Goal: Share content: Share content

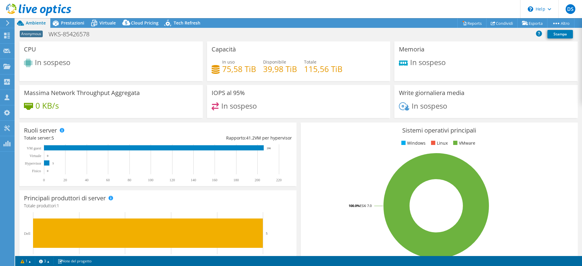
select select "USD"
click at [505, 23] on link "Condividi" at bounding box center [502, 22] width 32 height 9
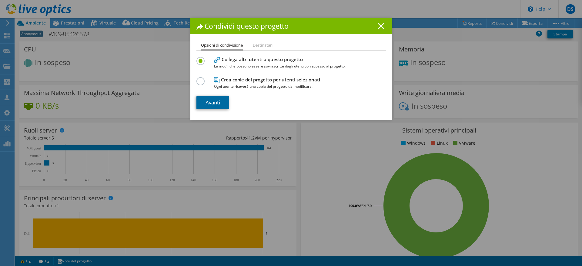
click at [215, 103] on link "Avanti" at bounding box center [212, 102] width 33 height 13
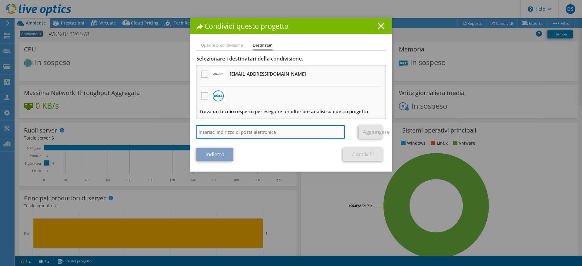
click at [265, 130] on input "search" at bounding box center [270, 131] width 148 height 13
type input "camillo.lonati@maticmind.it"
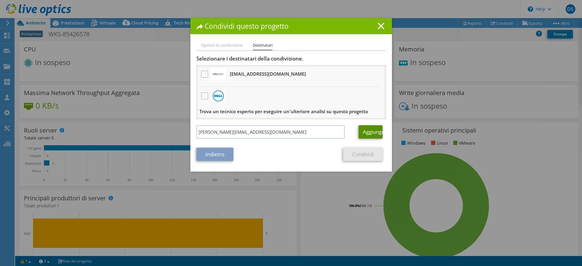
click at [373, 133] on link "Aggiungere" at bounding box center [370, 131] width 24 height 13
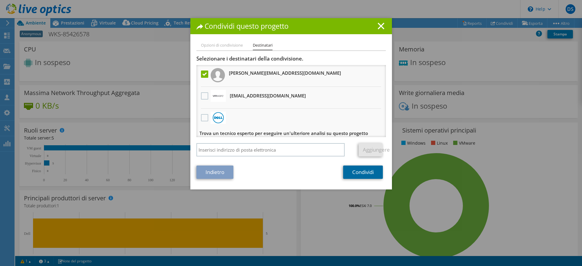
click at [358, 172] on link "Condividi" at bounding box center [363, 172] width 40 height 13
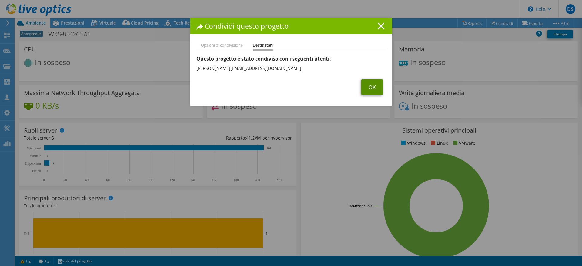
click at [361, 88] on link "OK" at bounding box center [372, 87] width 22 height 16
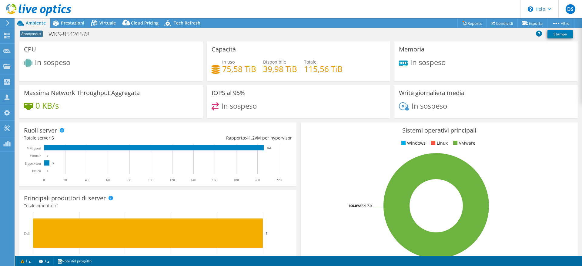
click at [12, 10] on icon at bounding box center [38, 10] width 65 height 12
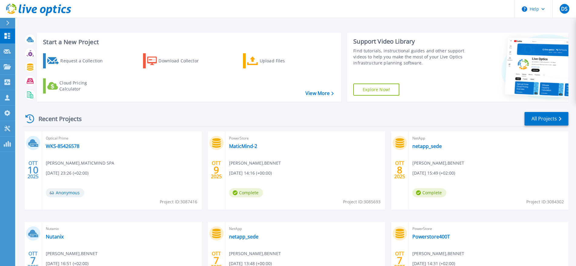
scroll to position [38, 0]
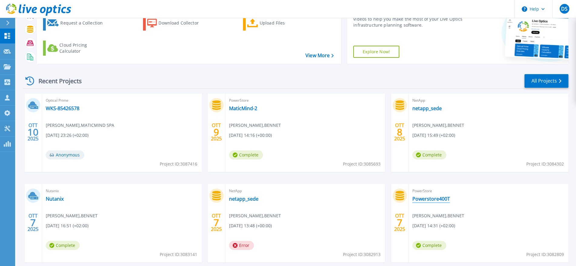
click at [429, 198] on link "Powerstore400T" at bounding box center [431, 199] width 38 height 6
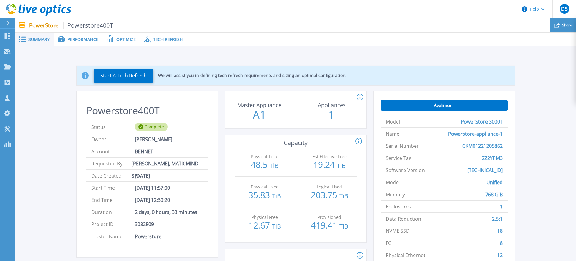
click at [561, 26] on div "Share" at bounding box center [563, 25] width 26 height 14
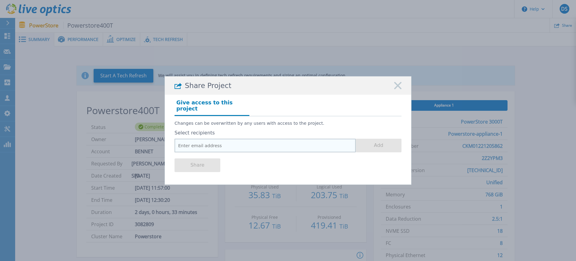
click at [277, 140] on input "email" at bounding box center [265, 145] width 181 height 14
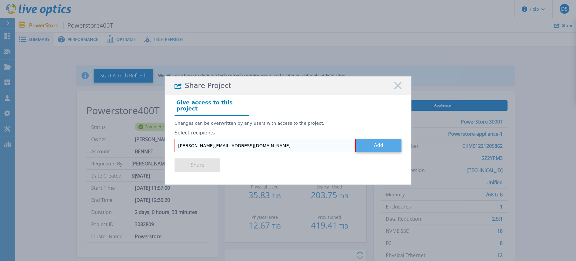
type input "[PERSON_NAME][EMAIL_ADDRESS][DOMAIN_NAME]"
click at [374, 143] on button "Add" at bounding box center [379, 145] width 46 height 14
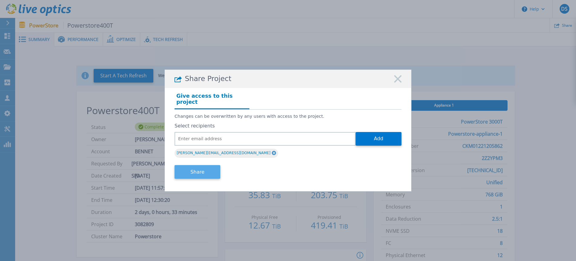
click at [208, 168] on button "Share" at bounding box center [198, 172] width 46 height 14
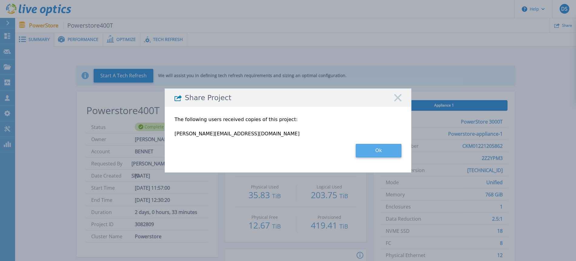
click at [373, 150] on button "Ok" at bounding box center [379, 151] width 46 height 14
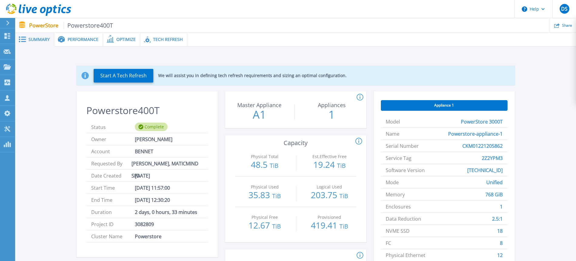
click at [93, 40] on span "Performance" at bounding box center [83, 39] width 31 height 4
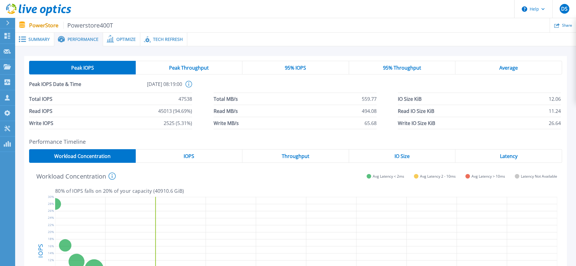
click at [123, 42] on div "Optimize" at bounding box center [121, 40] width 37 height 14
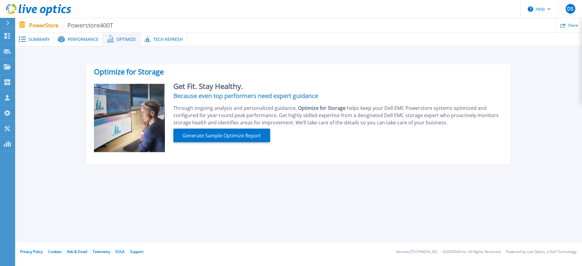
click at [169, 39] on span "Tech Refresh" at bounding box center [168, 39] width 30 height 4
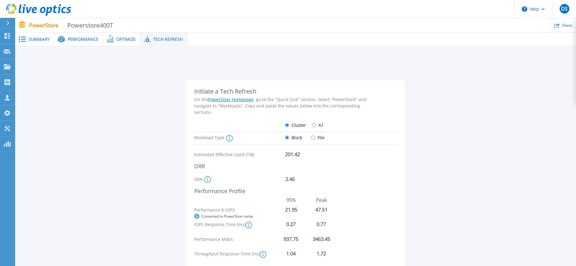
click at [131, 43] on div "Optimize" at bounding box center [121, 40] width 37 height 14
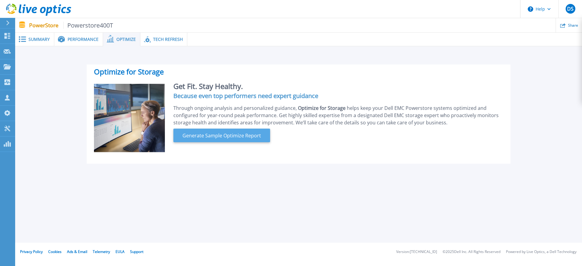
click at [221, 134] on span "Generate Sample Optimize Report" at bounding box center [221, 135] width 83 height 7
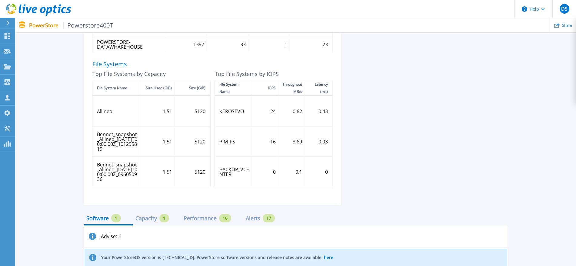
scroll to position [402, 0]
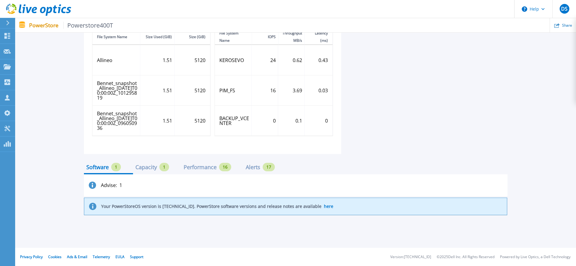
click at [147, 168] on div "Capacity" at bounding box center [146, 167] width 22 height 5
click at [191, 166] on div "Performance" at bounding box center [200, 167] width 33 height 5
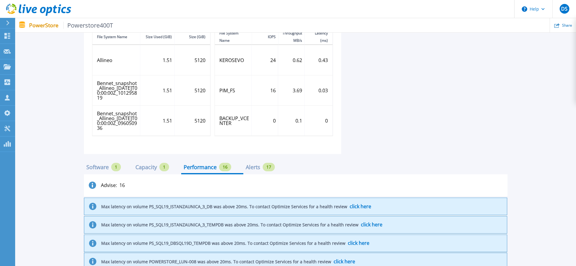
click at [247, 166] on div "Alerts" at bounding box center [253, 167] width 15 height 5
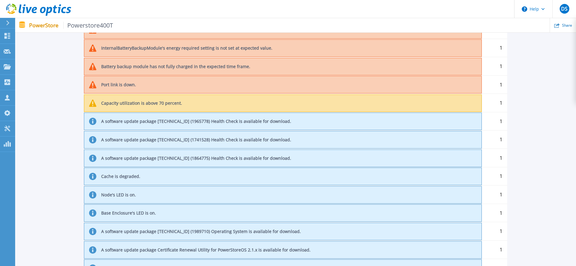
scroll to position [516, 0]
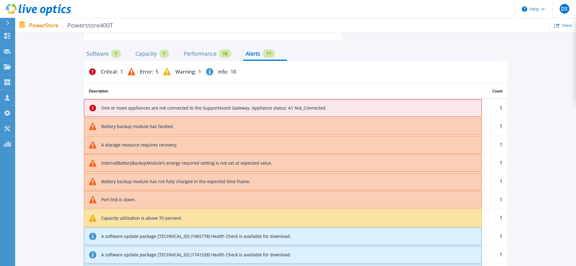
click at [175, 71] on span "Warning :" at bounding box center [185, 71] width 21 height 5
click at [192, 54] on div "Performance" at bounding box center [200, 53] width 33 height 5
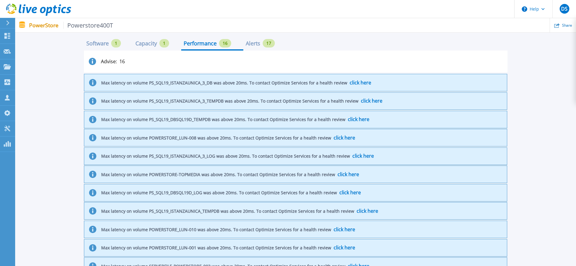
scroll to position [374, 0]
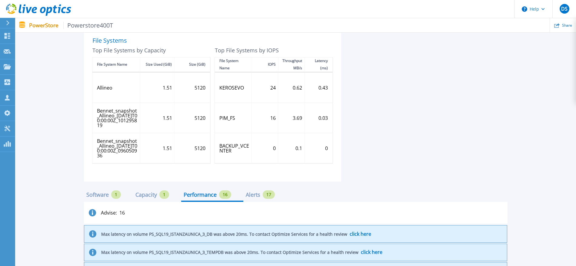
click at [141, 193] on div "Capacity" at bounding box center [146, 194] width 22 height 5
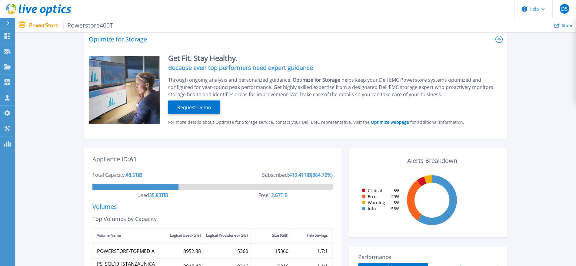
scroll to position [0, 0]
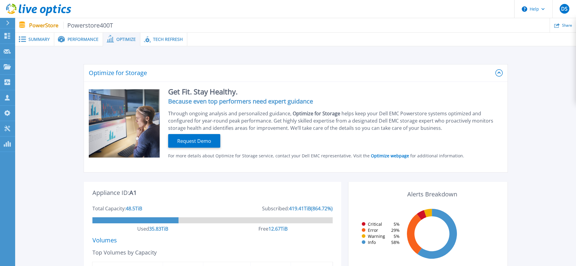
click at [48, 38] on span "Summary" at bounding box center [38, 39] width 21 height 4
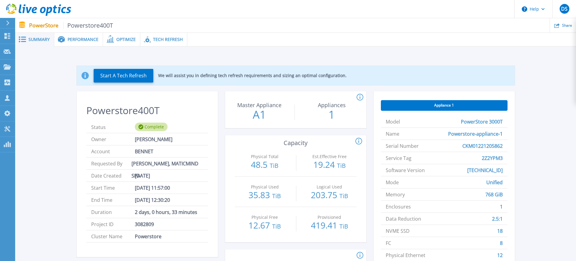
click at [118, 38] on span "Optimize" at bounding box center [125, 39] width 19 height 4
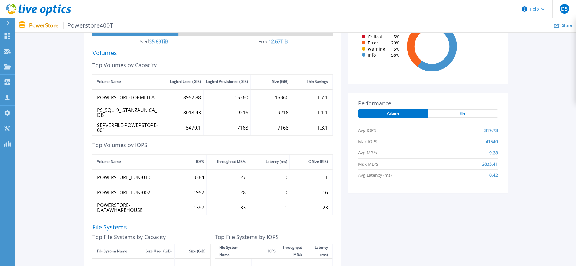
scroll to position [189, 0]
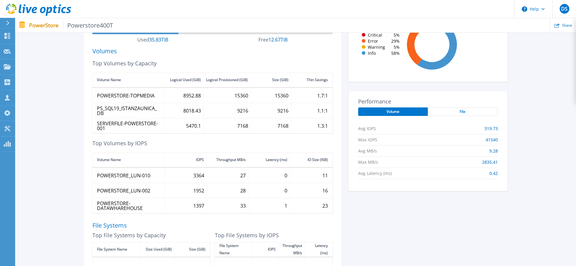
click at [460, 112] on span "File" at bounding box center [463, 111] width 6 height 5
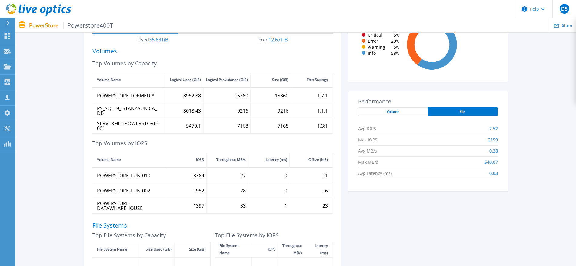
click at [411, 113] on div "Volume" at bounding box center [393, 112] width 70 height 8
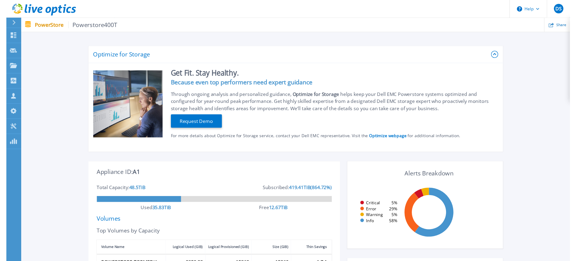
scroll to position [0, 0]
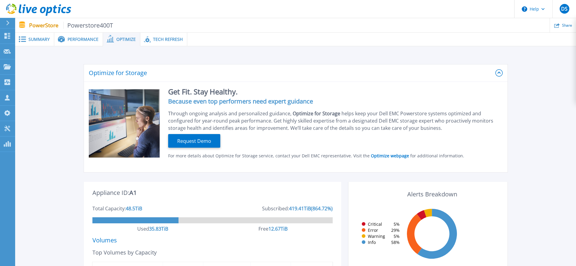
click at [45, 38] on span "Summary" at bounding box center [38, 39] width 21 height 4
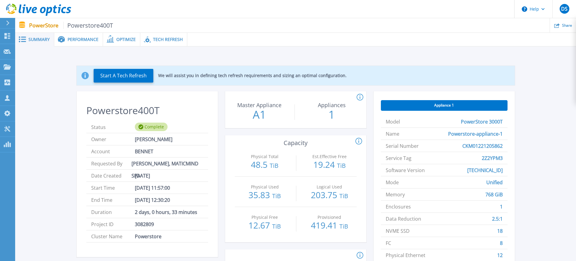
click at [444, 105] on span "Appliance 1" at bounding box center [444, 105] width 20 height 5
click at [92, 38] on span "Performance" at bounding box center [83, 39] width 31 height 4
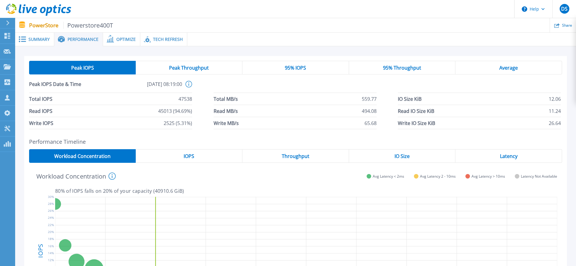
click at [125, 37] on span "Optimize" at bounding box center [125, 39] width 19 height 4
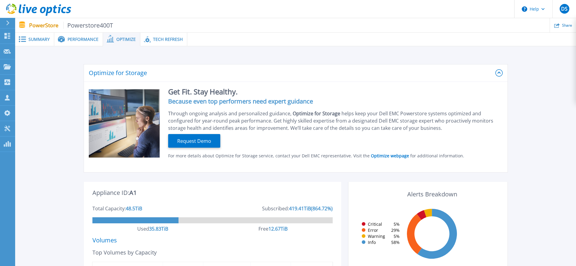
click at [10, 22] on div at bounding box center [10, 23] width 10 height 10
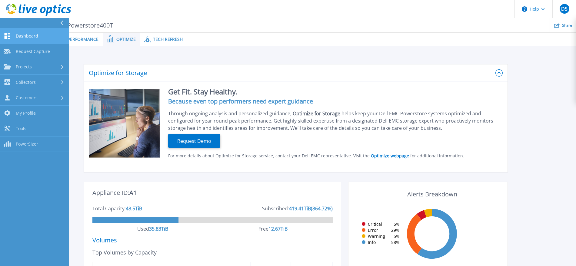
click at [15, 34] on link "Dashboard Dashboard" at bounding box center [34, 35] width 69 height 15
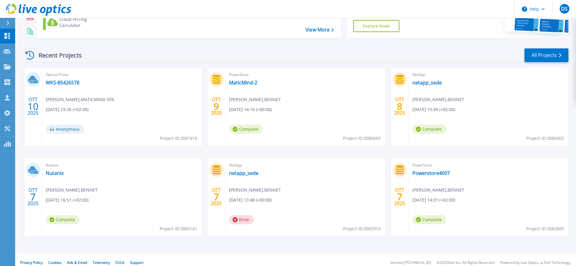
scroll to position [69, 0]
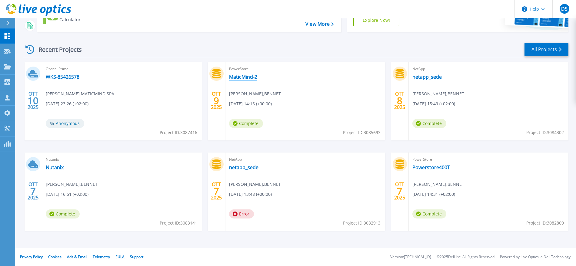
click at [240, 78] on link "MaticMind-2" at bounding box center [243, 77] width 28 height 6
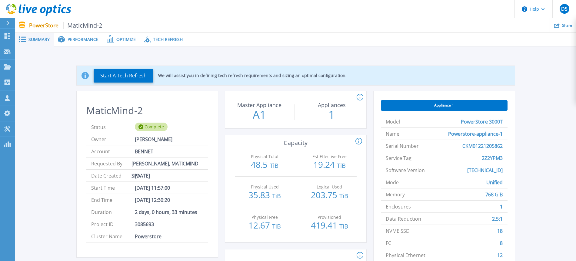
click at [92, 41] on span "Performance" at bounding box center [83, 39] width 31 height 4
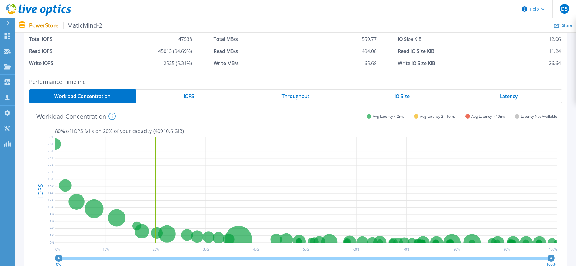
scroll to position [38, 0]
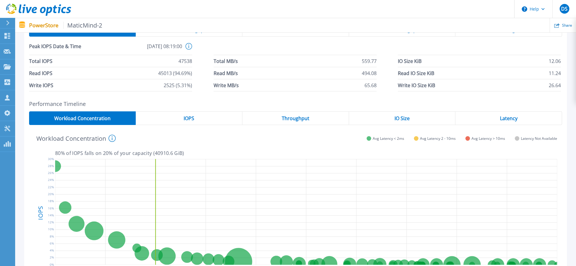
click at [197, 123] on div "IOPS" at bounding box center [189, 118] width 107 height 14
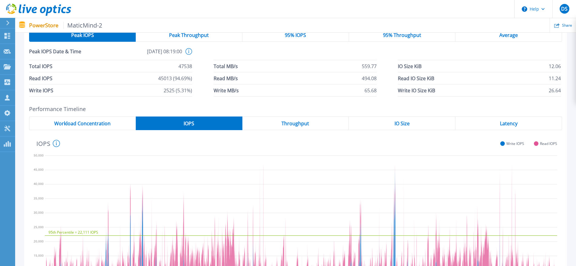
scroll to position [0, 0]
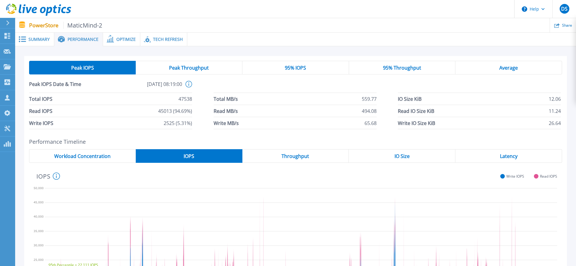
click at [294, 69] on span "95% IOPS" at bounding box center [295, 67] width 21 height 5
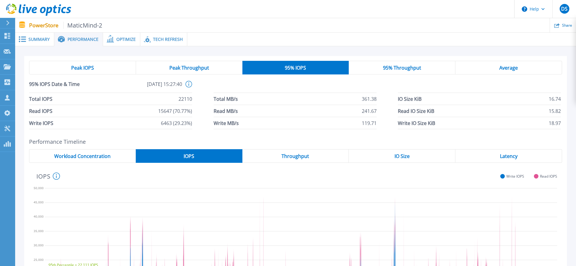
click at [494, 68] on div "Average" at bounding box center [508, 68] width 107 height 14
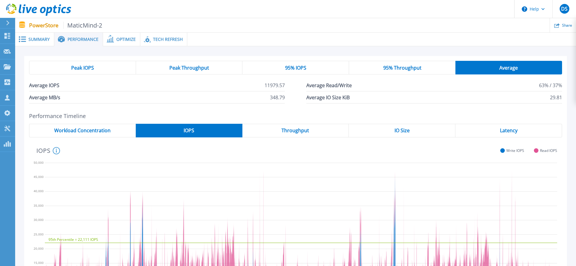
click at [42, 37] on span "Summary" at bounding box center [38, 39] width 21 height 4
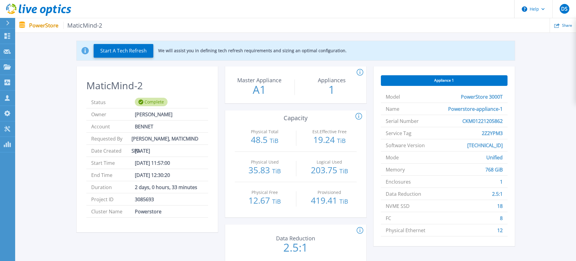
scroll to position [38, 0]
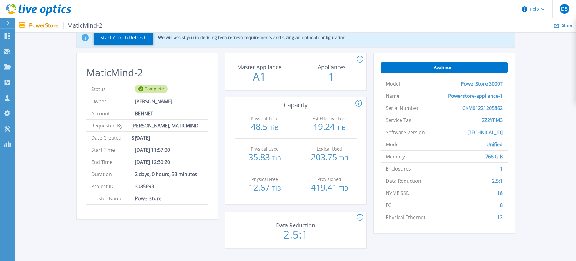
click at [11, 5] on icon at bounding box center [38, 10] width 65 height 12
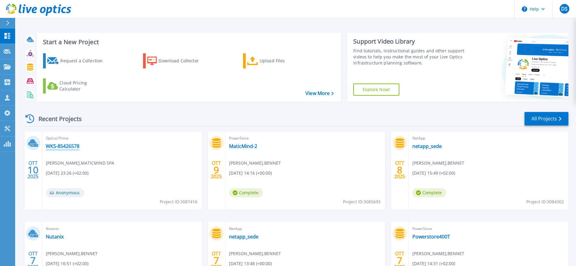
click at [74, 144] on link "WKS-85426578" at bounding box center [63, 146] width 34 height 6
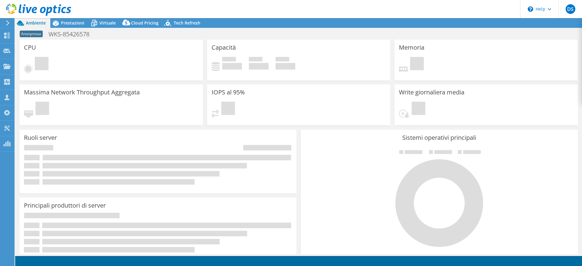
select select "EUFrankfurt"
select select "EUR"
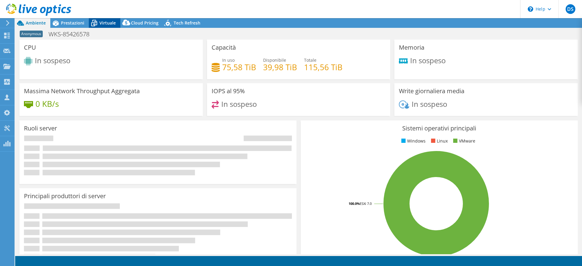
click at [98, 22] on icon at bounding box center [94, 23] width 11 height 11
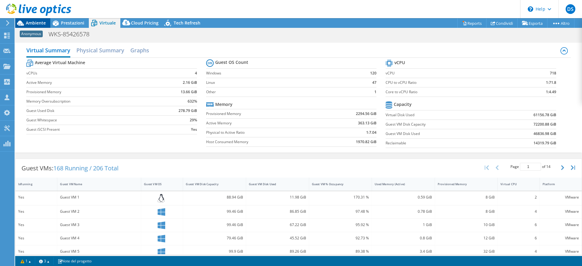
click at [39, 21] on span "Ambiente" at bounding box center [36, 23] width 20 height 6
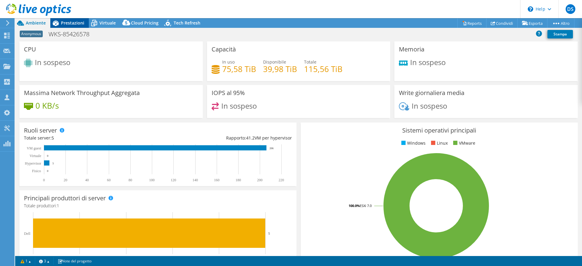
click at [64, 21] on span "Prestazioni" at bounding box center [72, 23] width 23 height 6
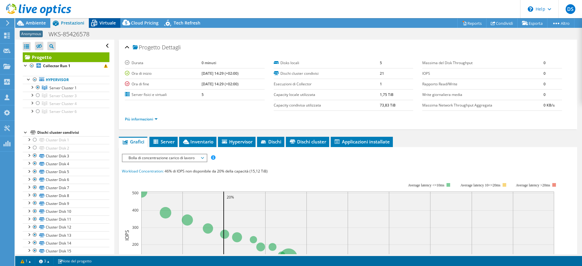
click at [100, 21] on span "Virtuale" at bounding box center [107, 23] width 16 height 6
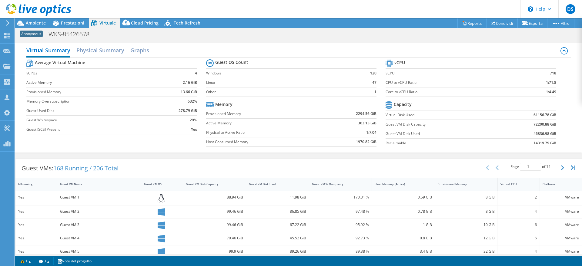
click at [60, 167] on span "168 Running / 206 Total" at bounding box center [85, 168] width 65 height 8
copy span "168"
click at [405, 164] on div "Guest VMs: 168 Running / 206 Total Page 1 of 14 5 rows 10 rows 20 rows 25 rows …" at bounding box center [298, 168] width 566 height 19
click at [538, 25] on link "Esporta" at bounding box center [532, 22] width 30 height 9
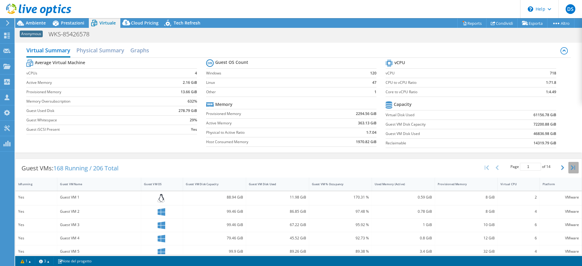
click at [571, 168] on icon "button" at bounding box center [573, 167] width 4 height 5
type input "14"
